Goal: Check status: Check status

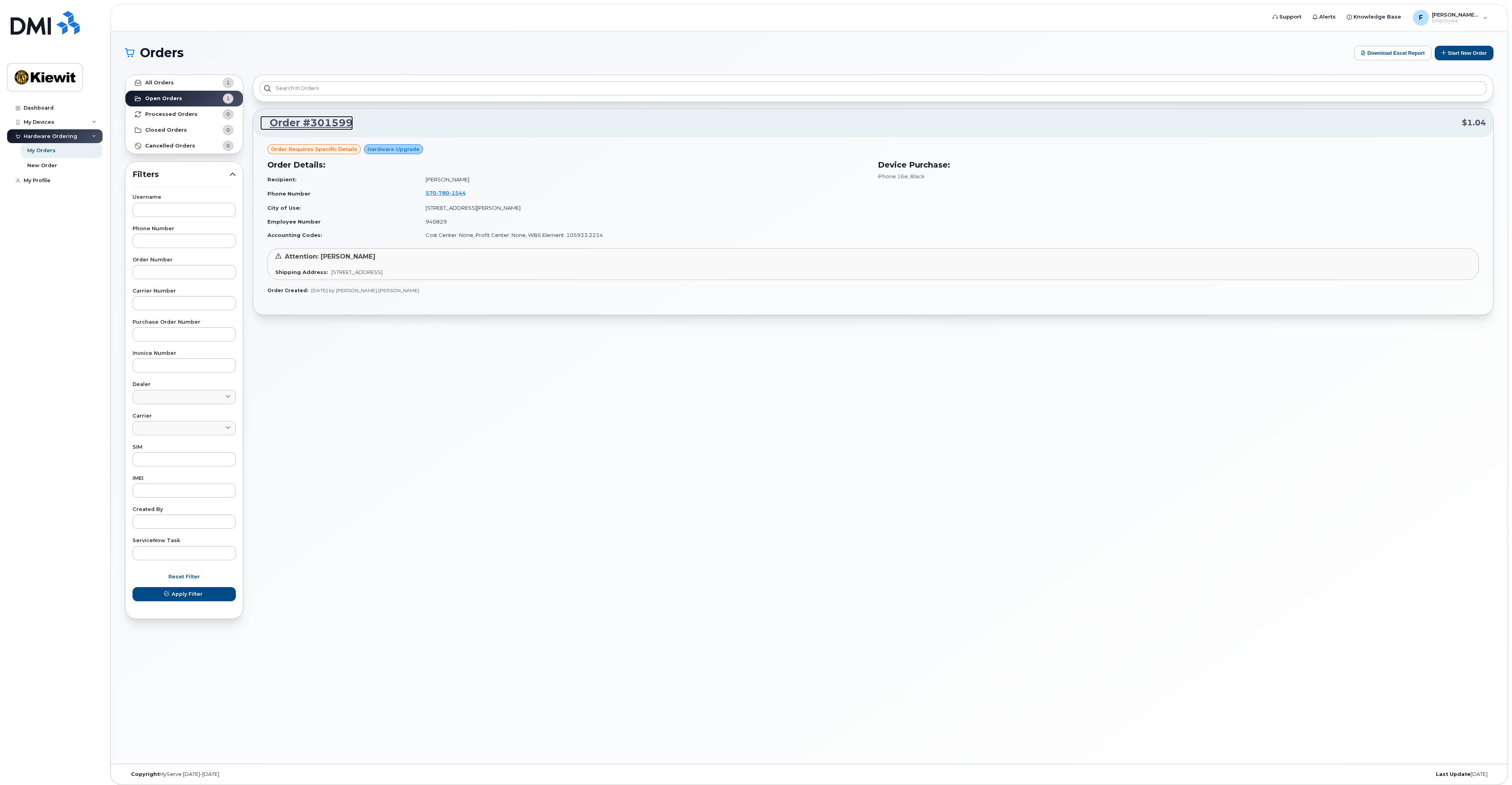
click at [330, 122] on link "Order #301599" at bounding box center [306, 123] width 93 height 14
